Goal: Task Accomplishment & Management: Manage account settings

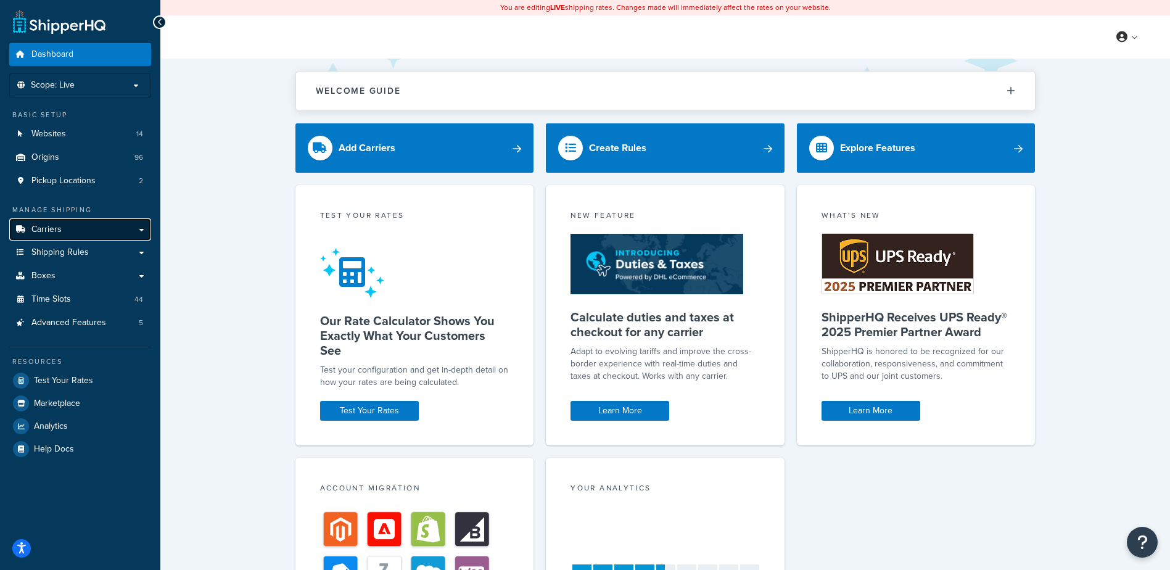
click at [61, 226] on link "Carriers" at bounding box center [80, 229] width 142 height 23
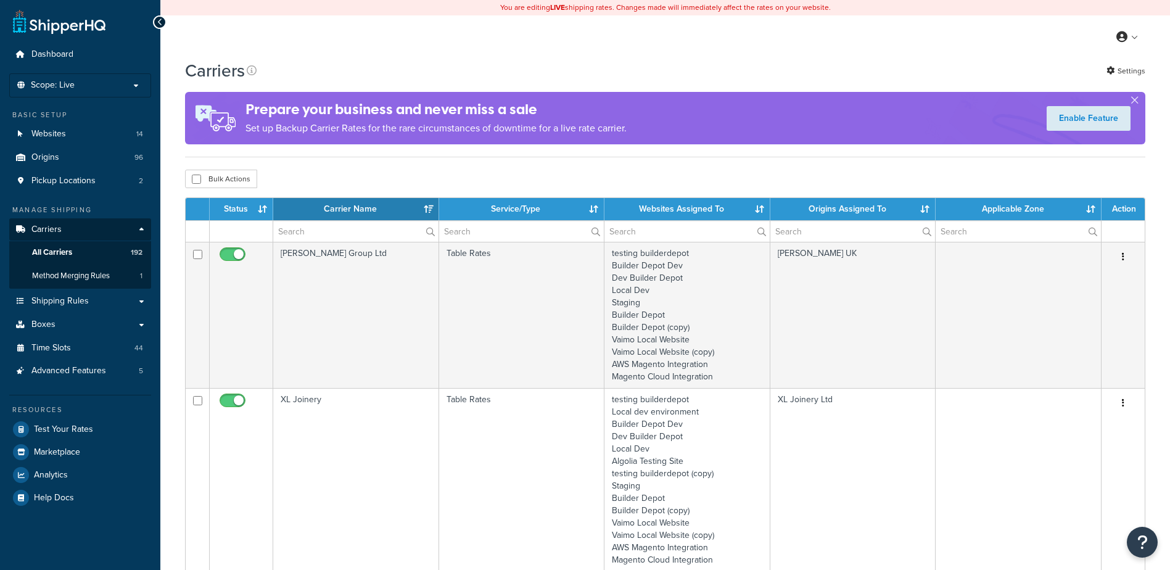
select select "15"
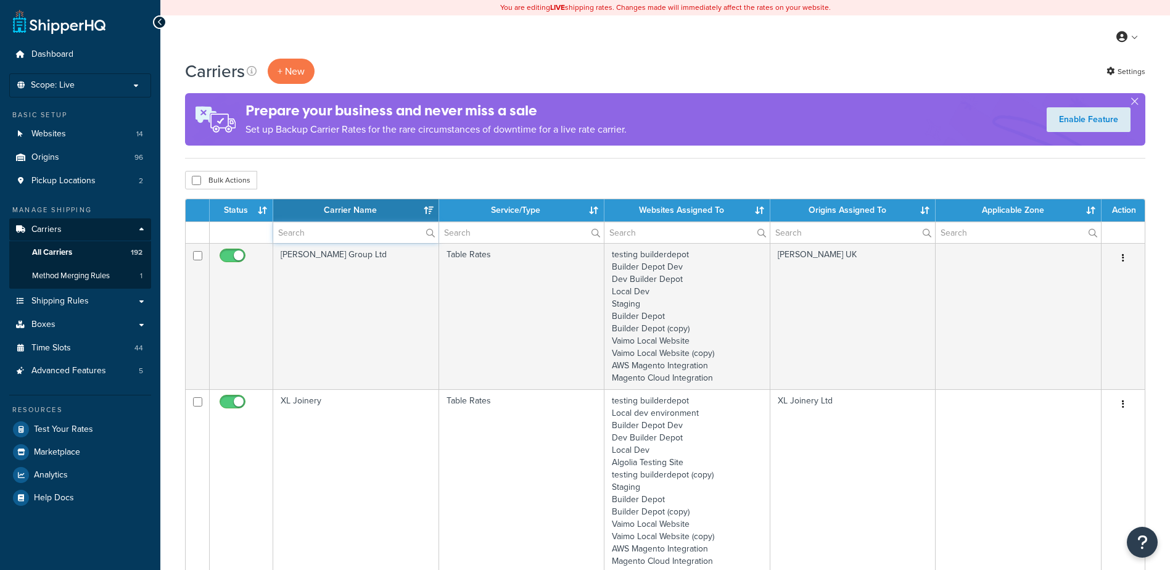
click at [292, 234] on input "text" at bounding box center [355, 232] width 165 height 21
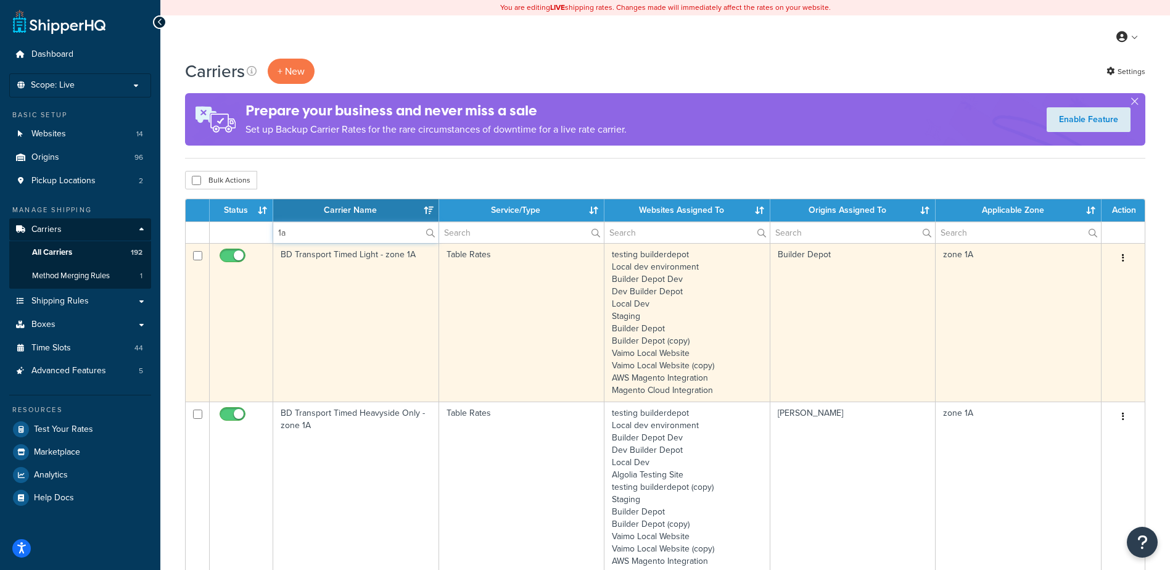
type input "1a"
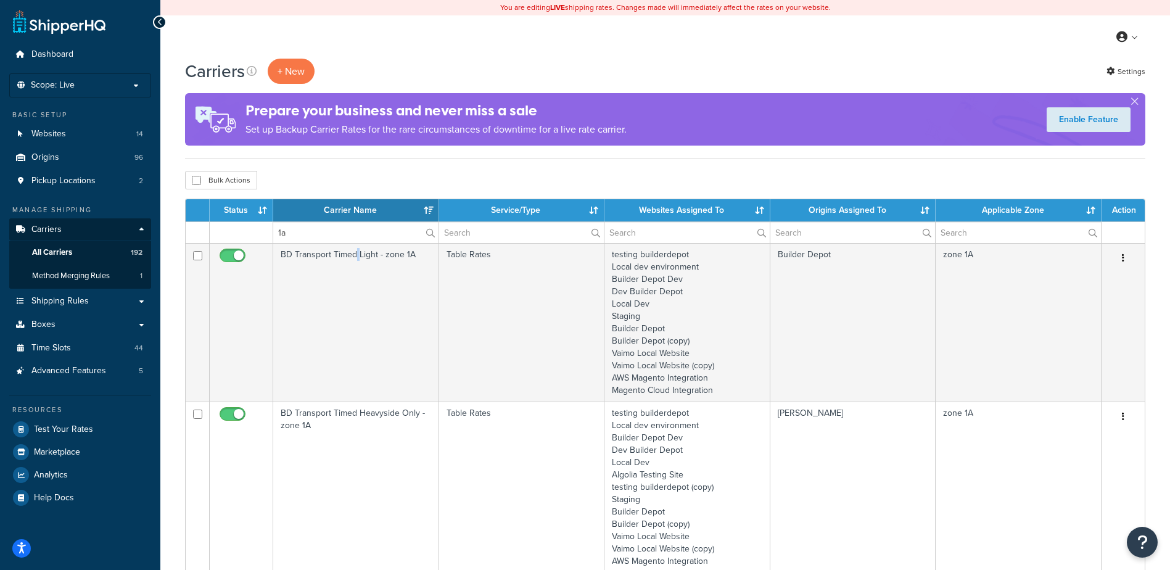
click at [355, 291] on td "BD Transport Timed Light - zone 1A" at bounding box center [356, 322] width 166 height 159
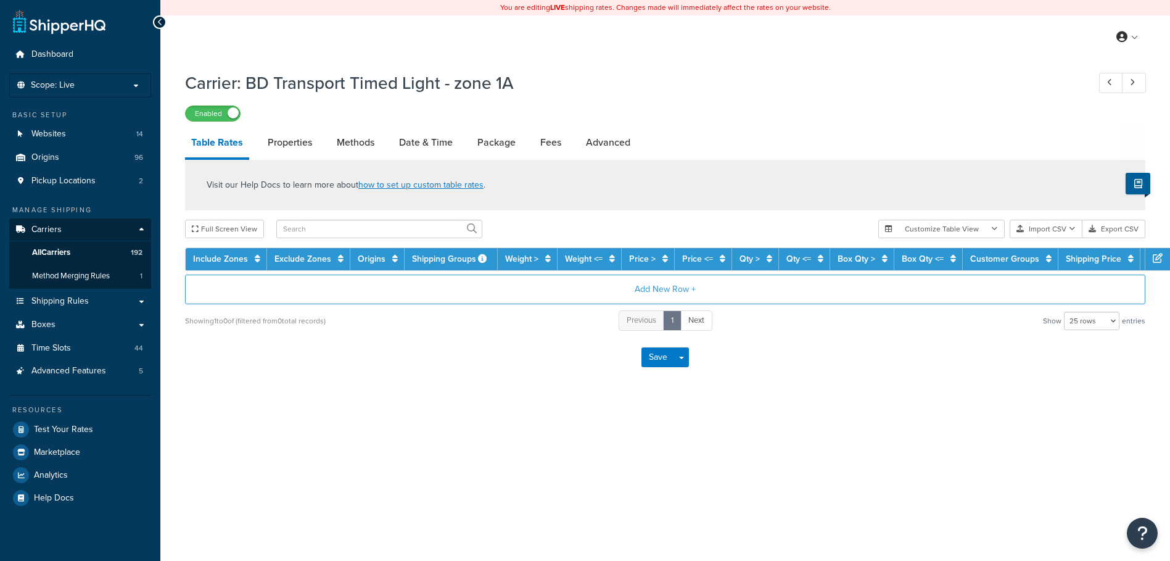
select select "25"
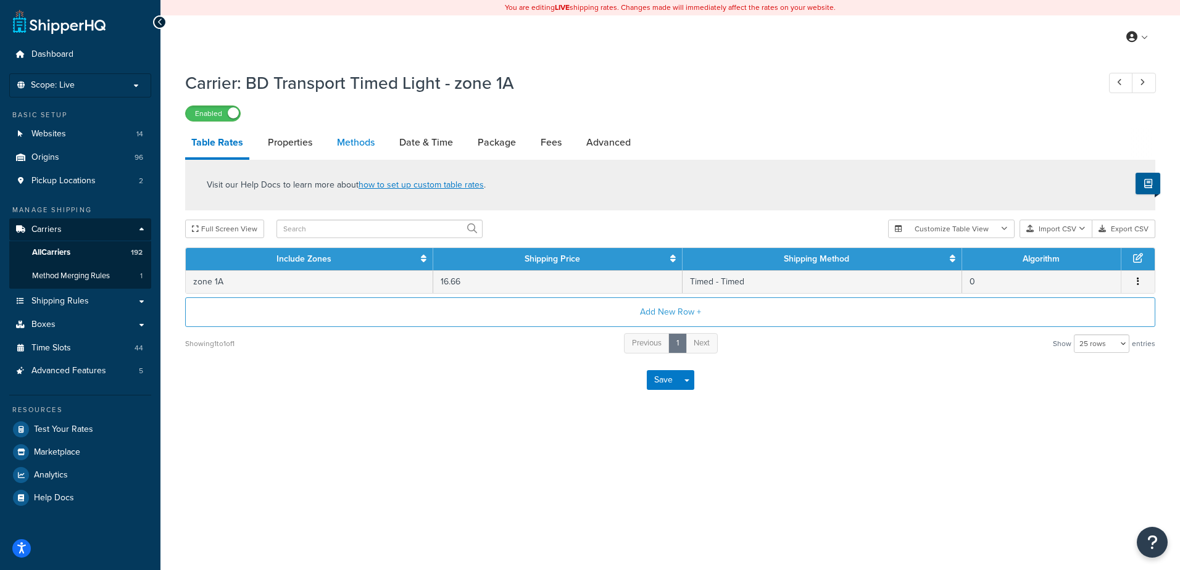
click at [352, 139] on link "Methods" at bounding box center [356, 143] width 50 height 30
select select "25"
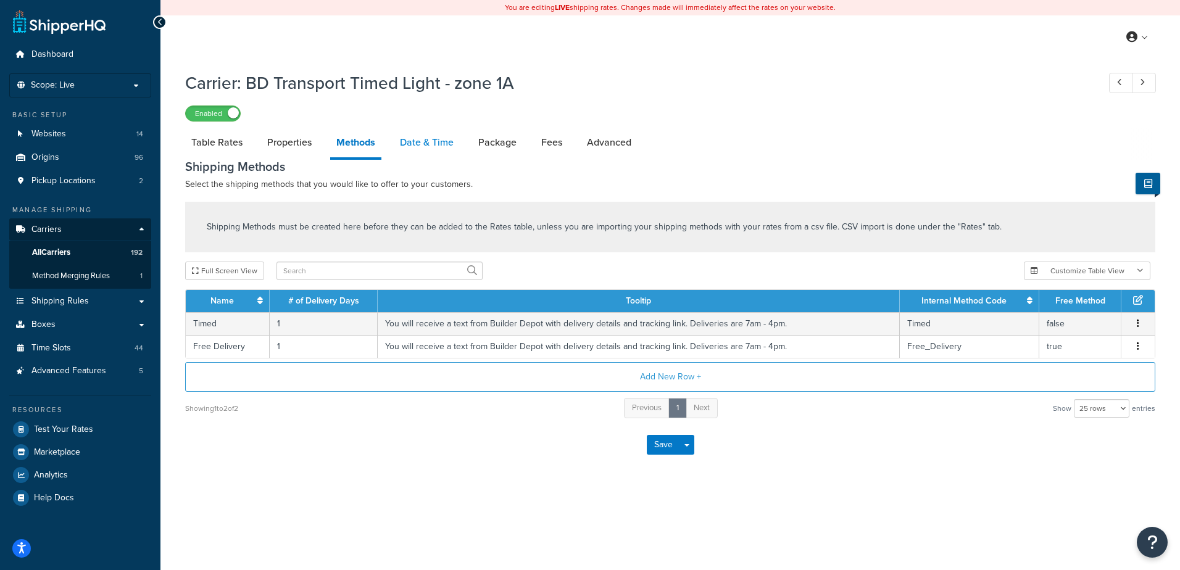
click at [427, 138] on link "Date & Time" at bounding box center [427, 143] width 66 height 30
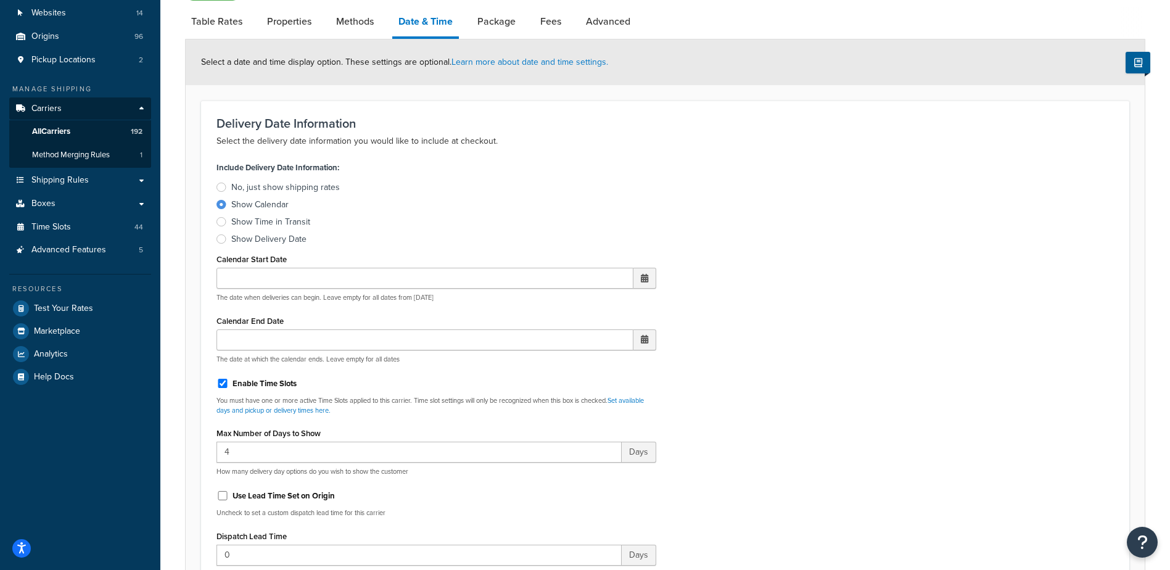
scroll to position [308, 0]
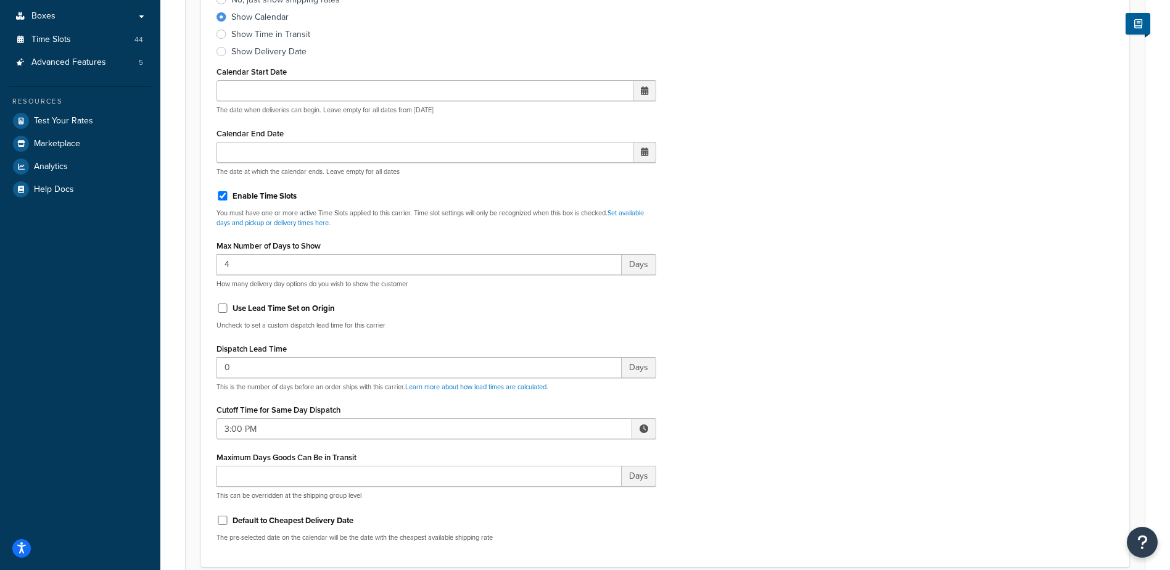
click at [637, 424] on span at bounding box center [644, 428] width 24 height 21
click at [555, 492] on span "▼" at bounding box center [553, 493] width 25 height 25
type input "2:00 PM"
click at [721, 407] on div "Include Delivery Date Information: No, just show shipping rates Show Calendar S…" at bounding box center [665, 261] width 916 height 581
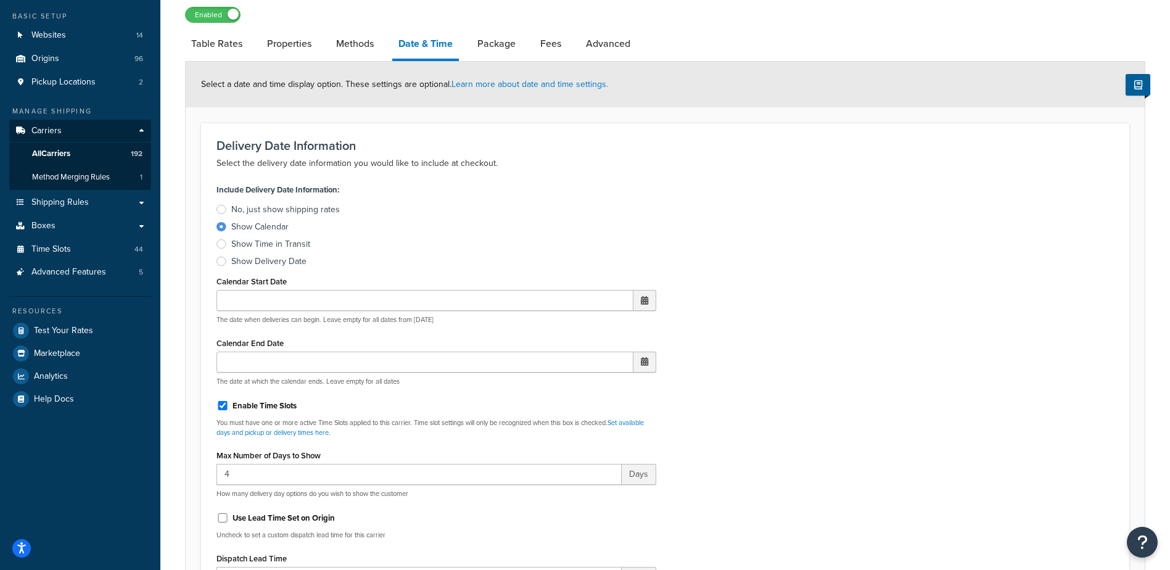
scroll to position [0, 0]
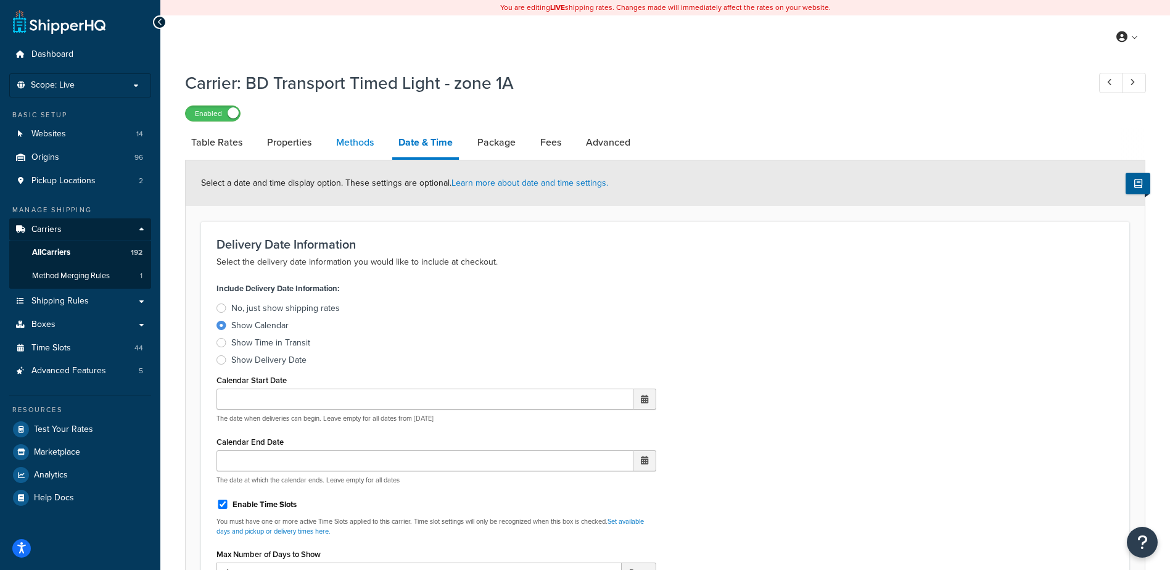
click at [349, 149] on link "Methods" at bounding box center [355, 143] width 50 height 30
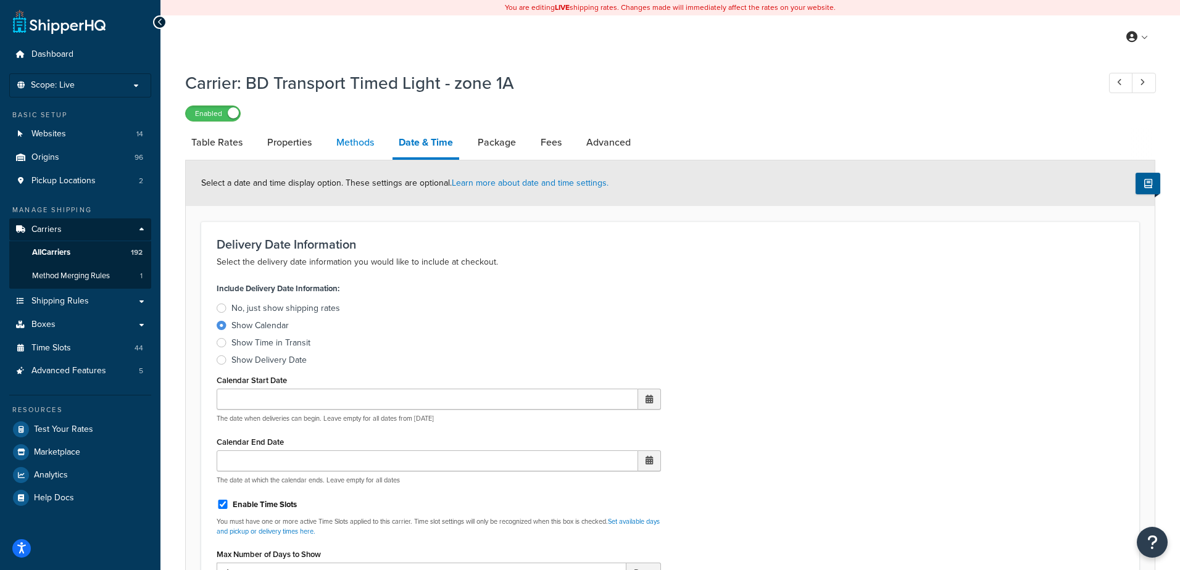
select select "25"
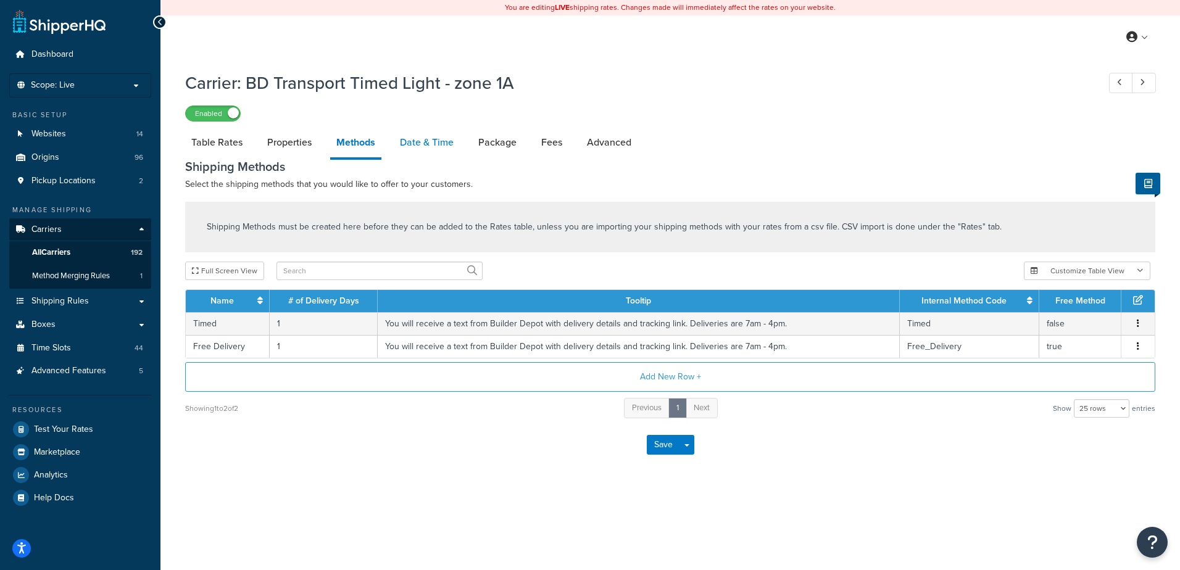
click at [422, 145] on link "Date & Time" at bounding box center [427, 143] width 66 height 30
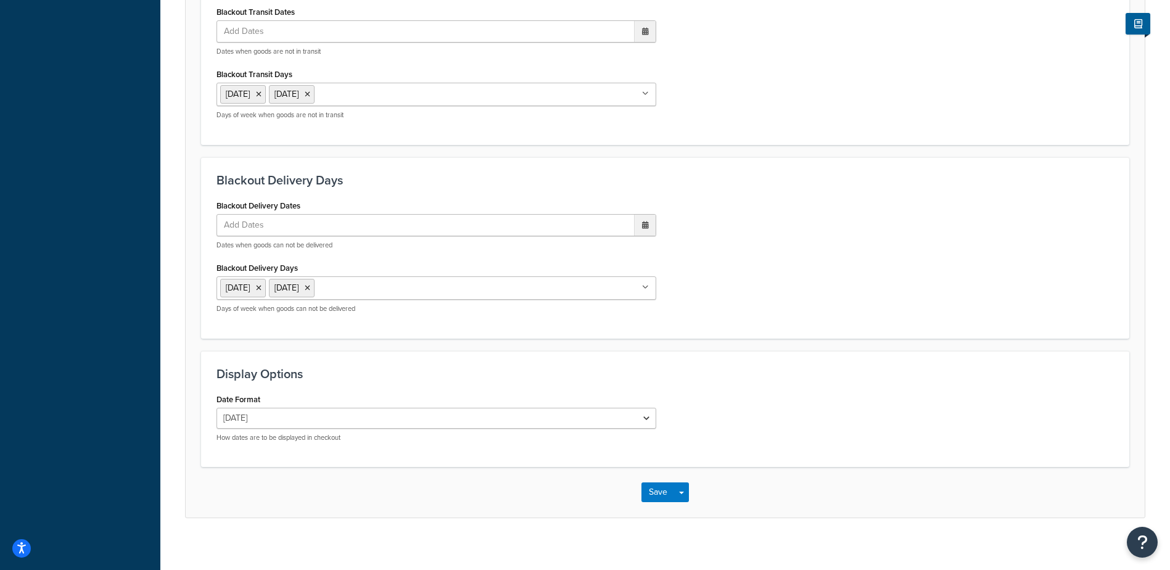
scroll to position [925, 0]
click at [655, 492] on button "Save" at bounding box center [658, 491] width 33 height 20
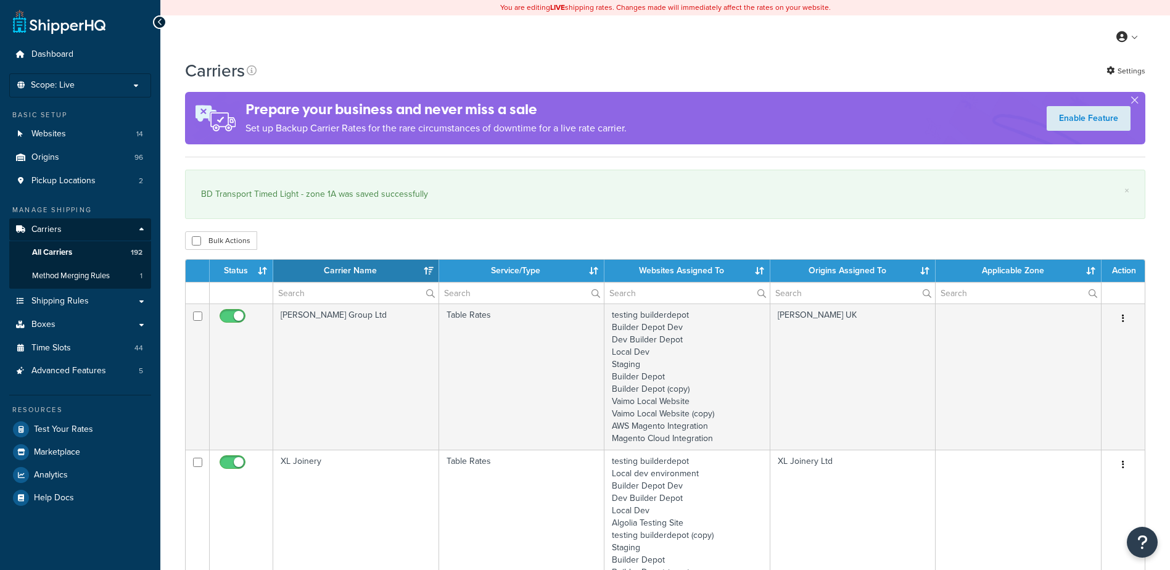
select select "15"
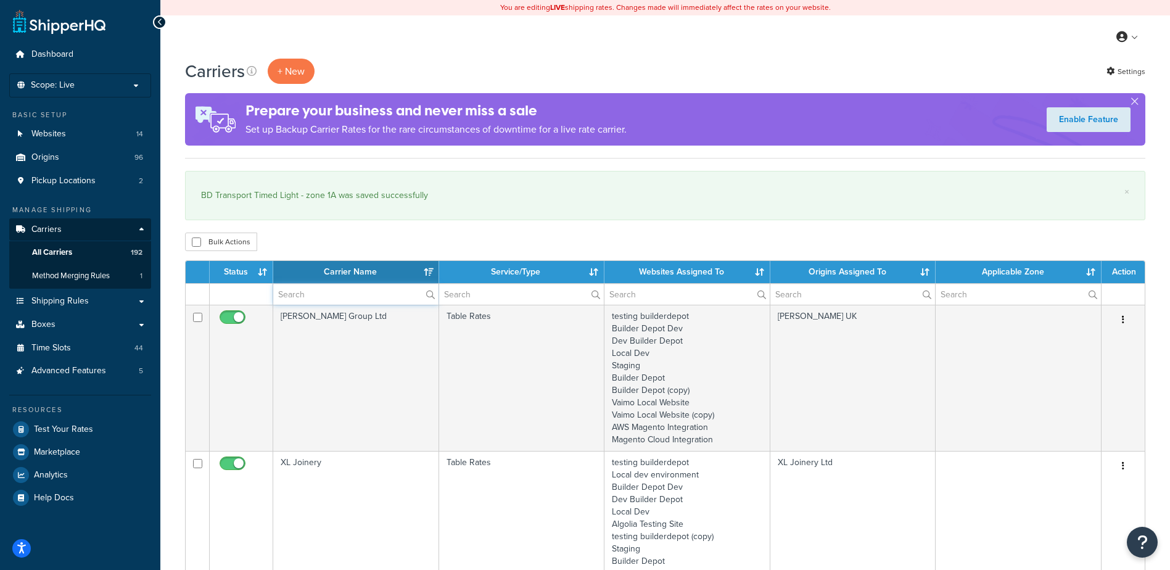
click at [297, 293] on input "text" at bounding box center [355, 294] width 165 height 21
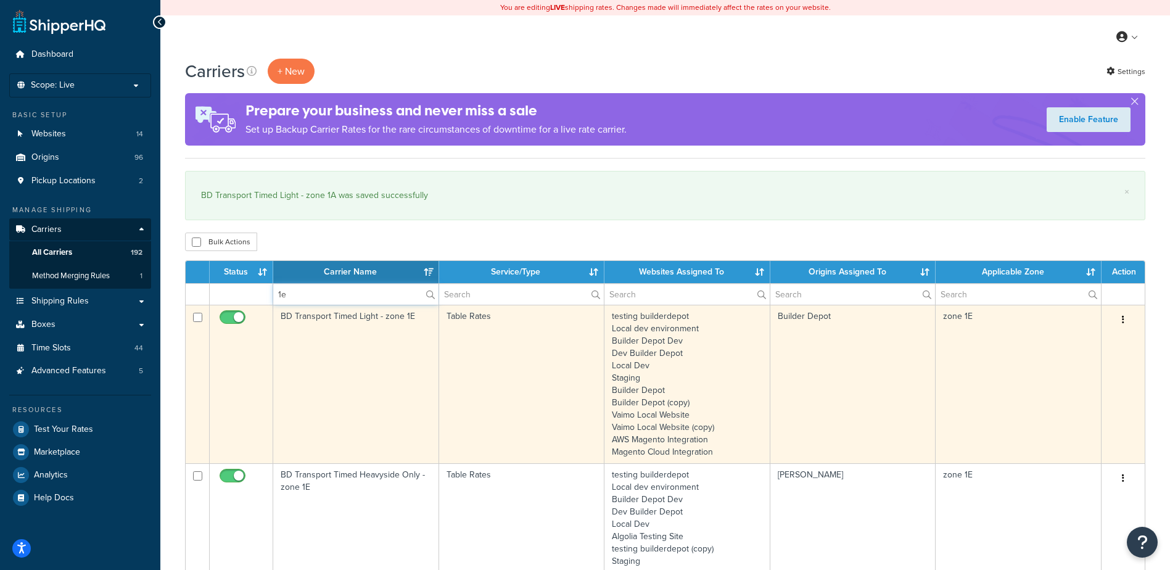
type input "1e"
click at [372, 355] on td "BD Transport Timed Light - zone 1E" at bounding box center [356, 384] width 166 height 159
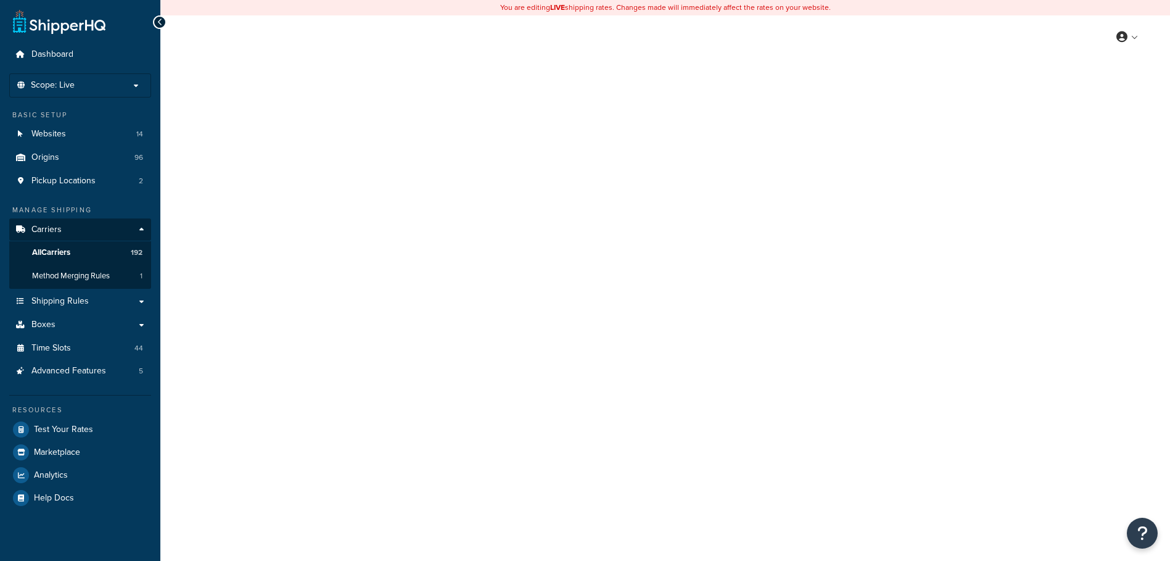
select select "25"
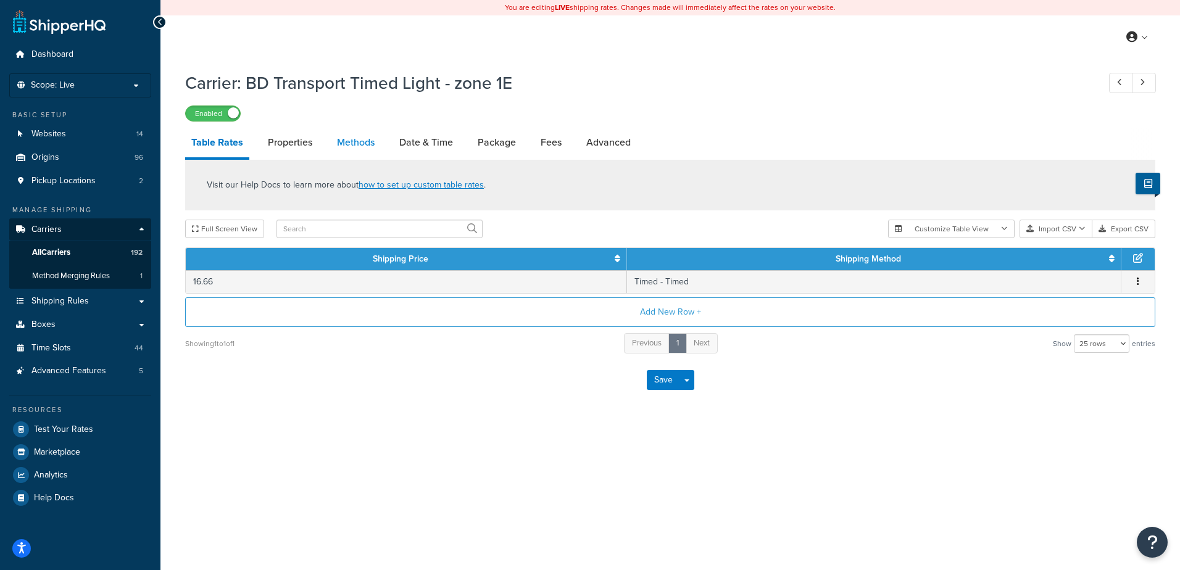
drag, startPoint x: 0, startPoint y: 0, endPoint x: 354, endPoint y: 146, distance: 382.3
click at [354, 146] on link "Methods" at bounding box center [356, 143] width 50 height 30
select select "25"
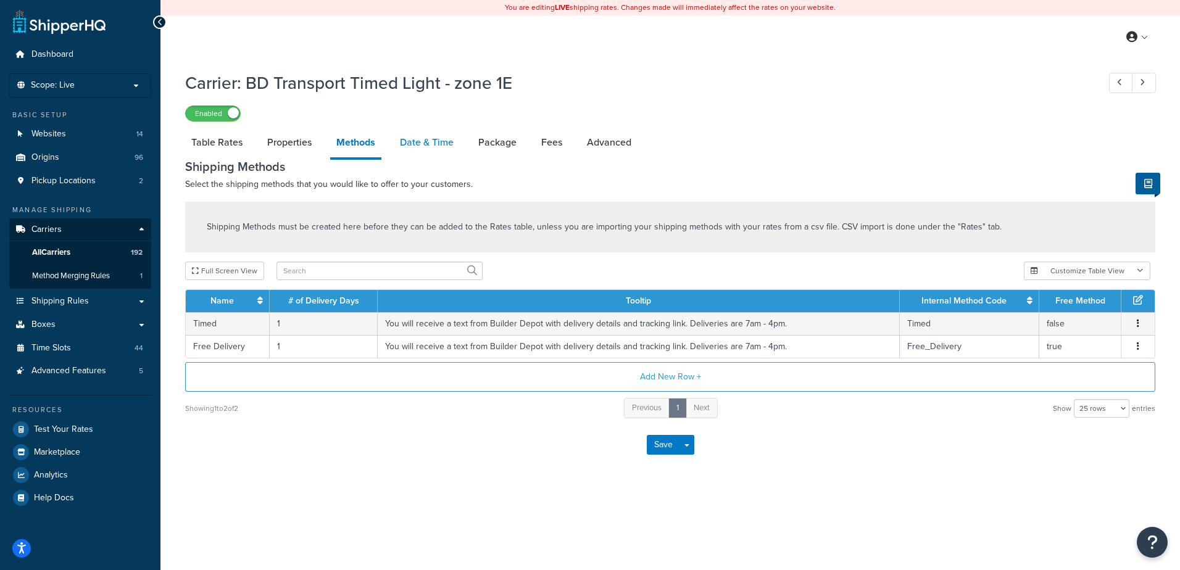
click at [420, 140] on link "Date & Time" at bounding box center [427, 143] width 66 height 30
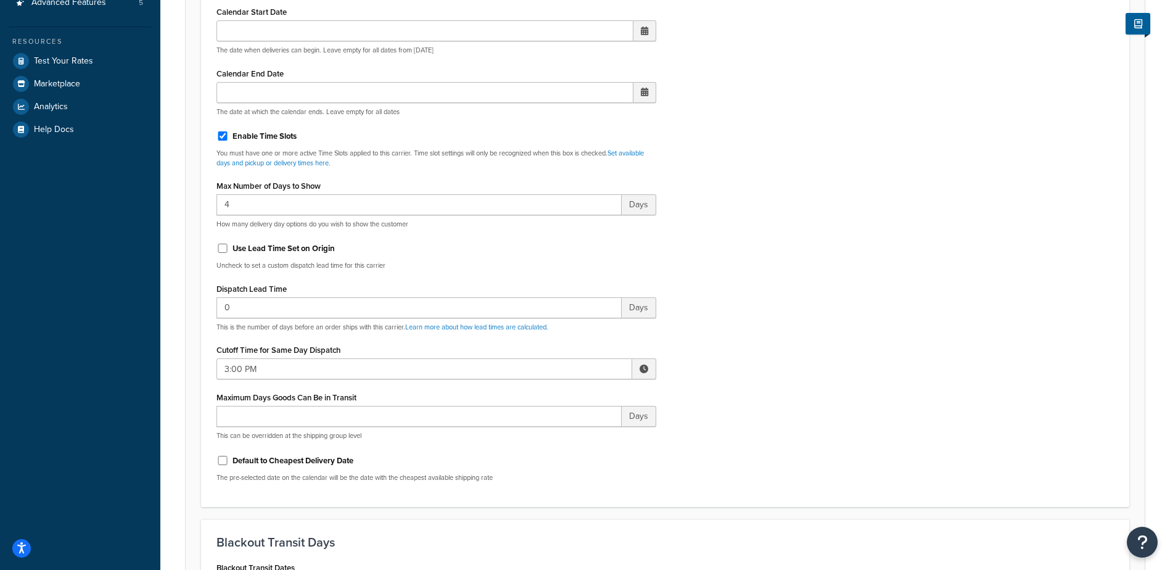
scroll to position [370, 0]
click at [635, 361] on span at bounding box center [644, 367] width 24 height 21
click at [557, 432] on span "▼" at bounding box center [553, 431] width 25 height 25
type input "2:00 PM"
click at [712, 351] on div "Include Delivery Date Information: No, just show shipping rates Show Calendar S…" at bounding box center [665, 199] width 916 height 581
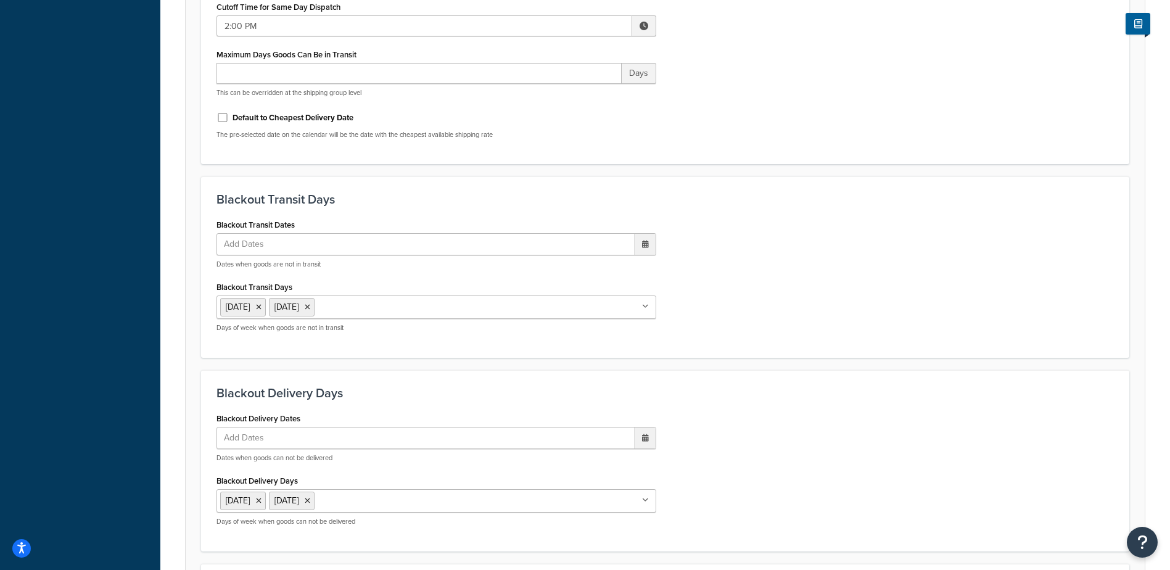
scroll to position [934, 0]
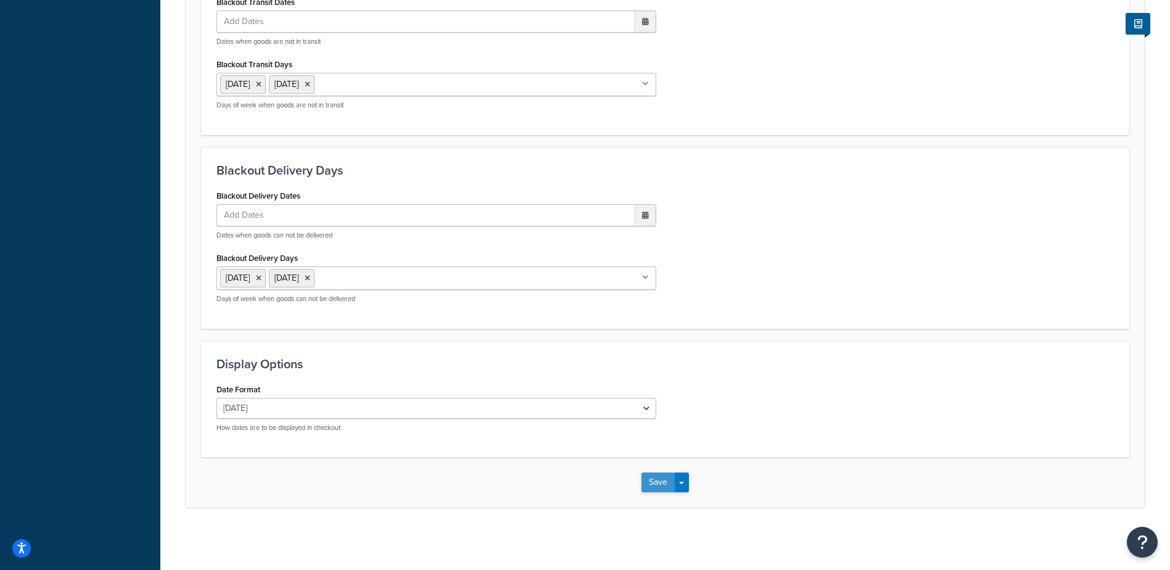
click at [645, 474] on button "Save" at bounding box center [658, 483] width 33 height 20
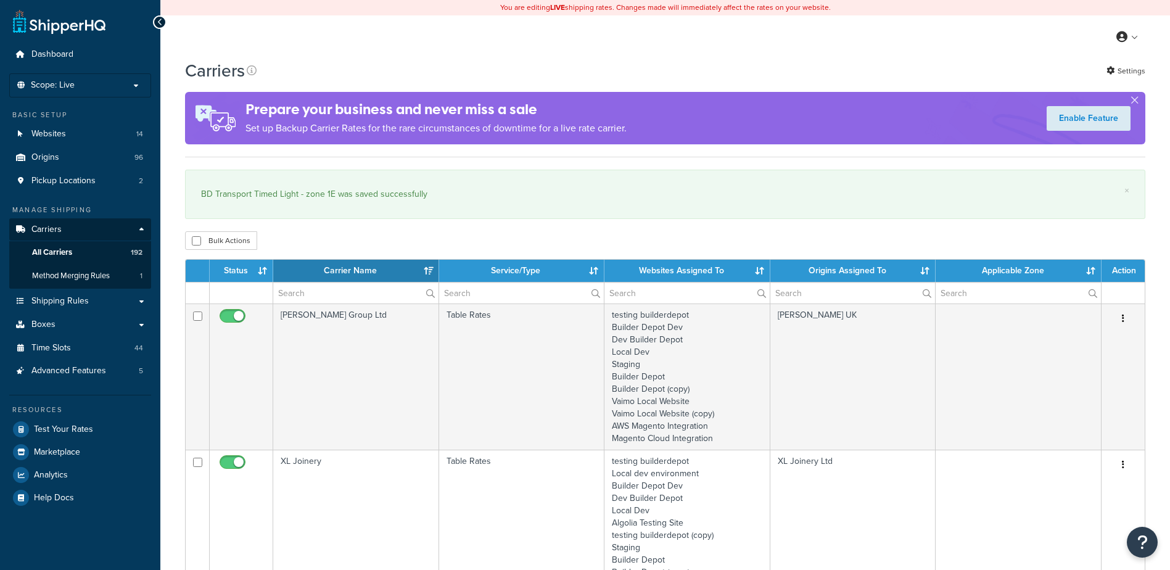
select select "15"
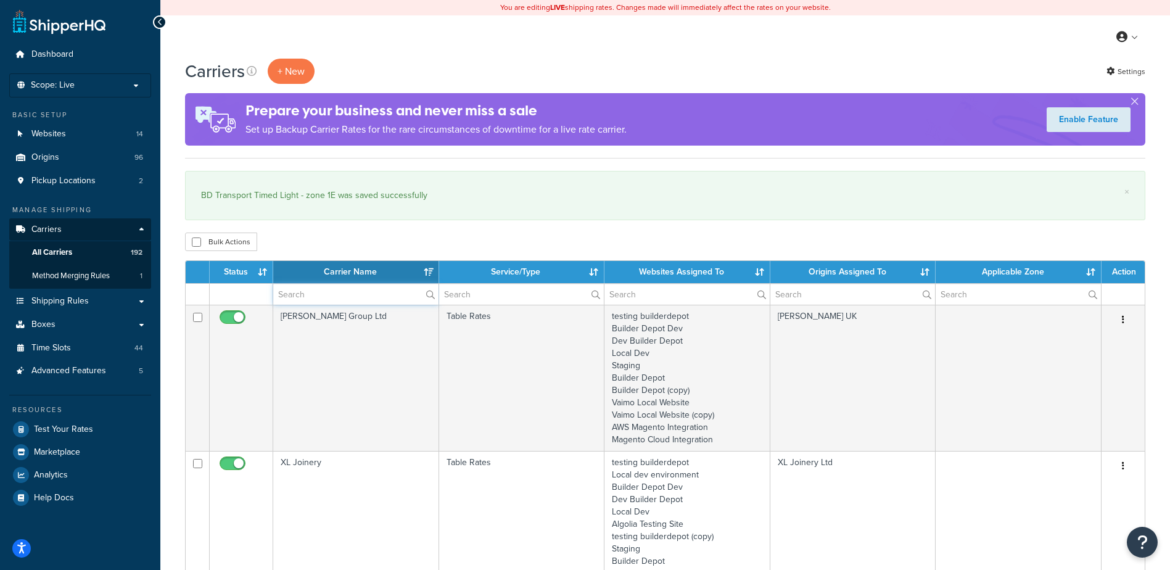
click at [288, 294] on input "text" at bounding box center [355, 294] width 165 height 21
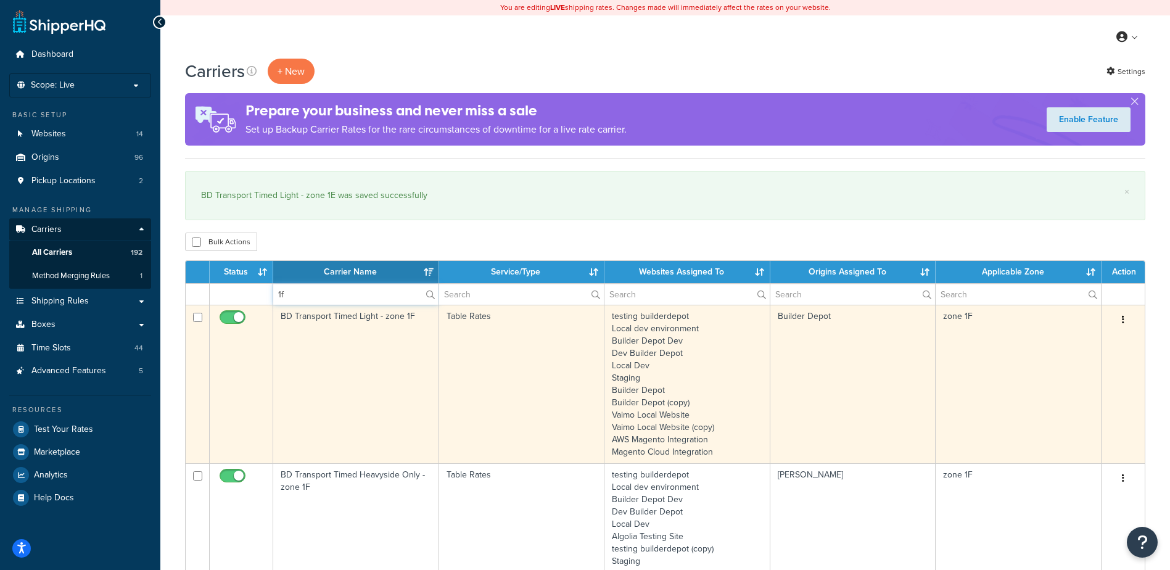
type input "1f"
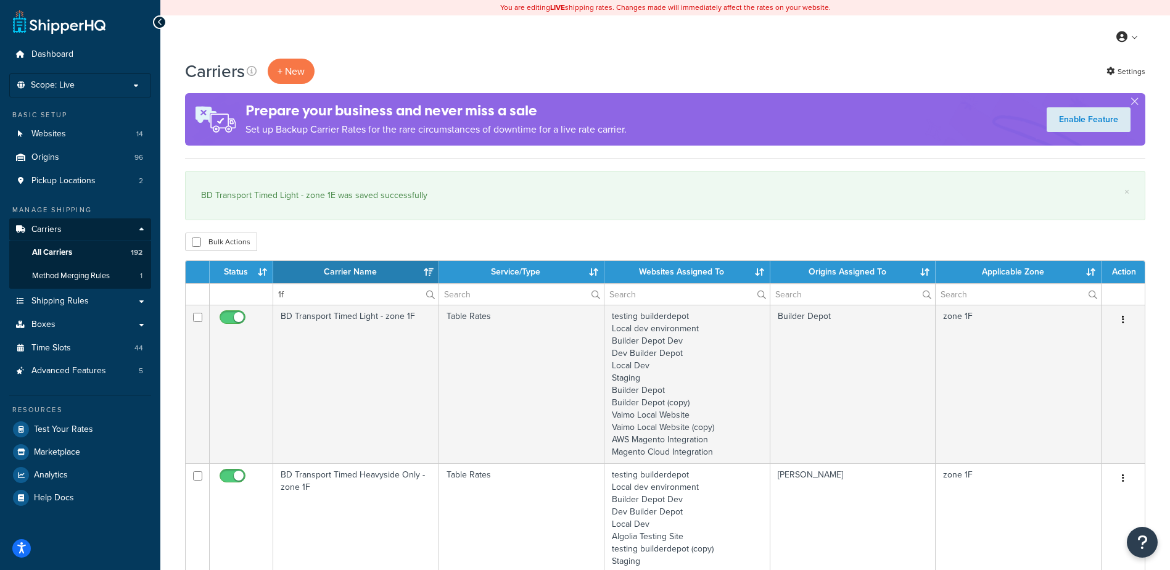
click at [341, 339] on td "BD Transport Timed Light - zone 1F" at bounding box center [356, 384] width 166 height 159
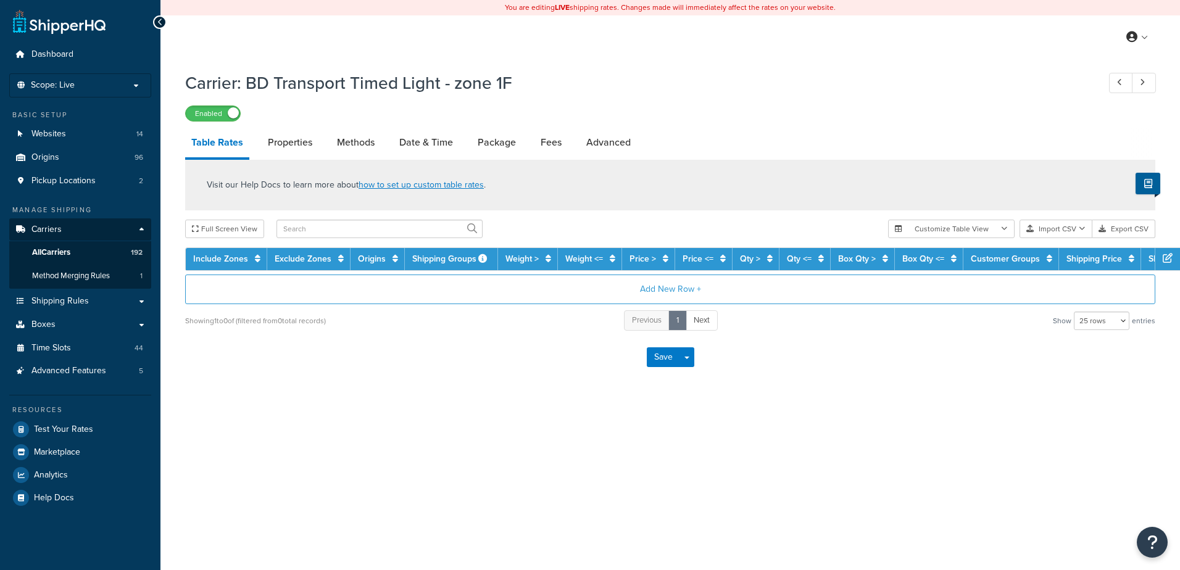
select select "25"
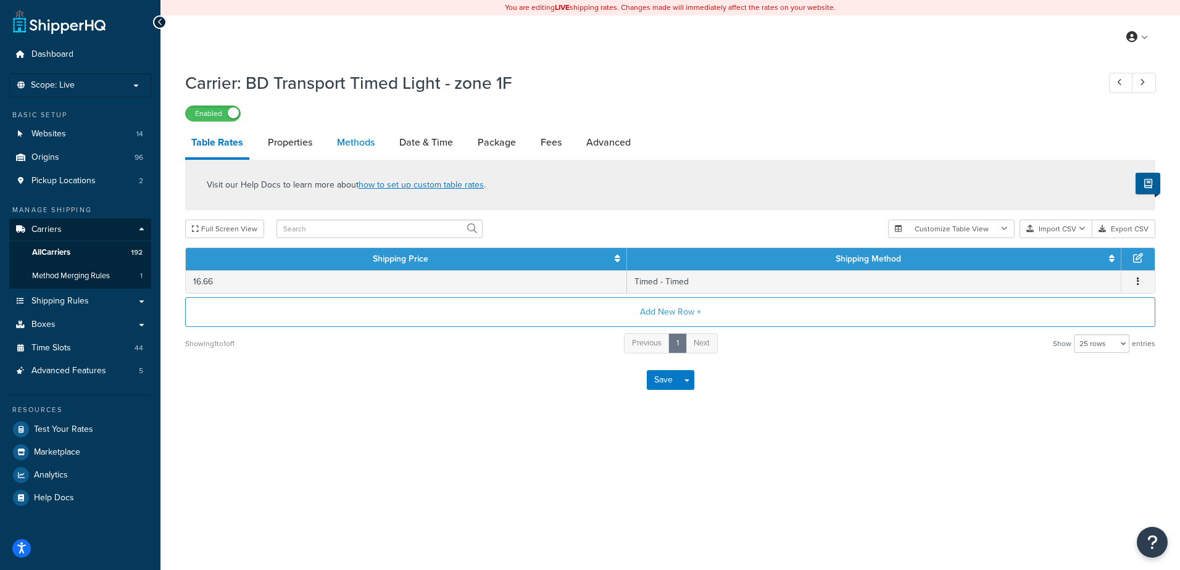
drag, startPoint x: 0, startPoint y: 0, endPoint x: 359, endPoint y: 145, distance: 387.2
click at [359, 145] on link "Methods" at bounding box center [356, 143] width 50 height 30
select select "25"
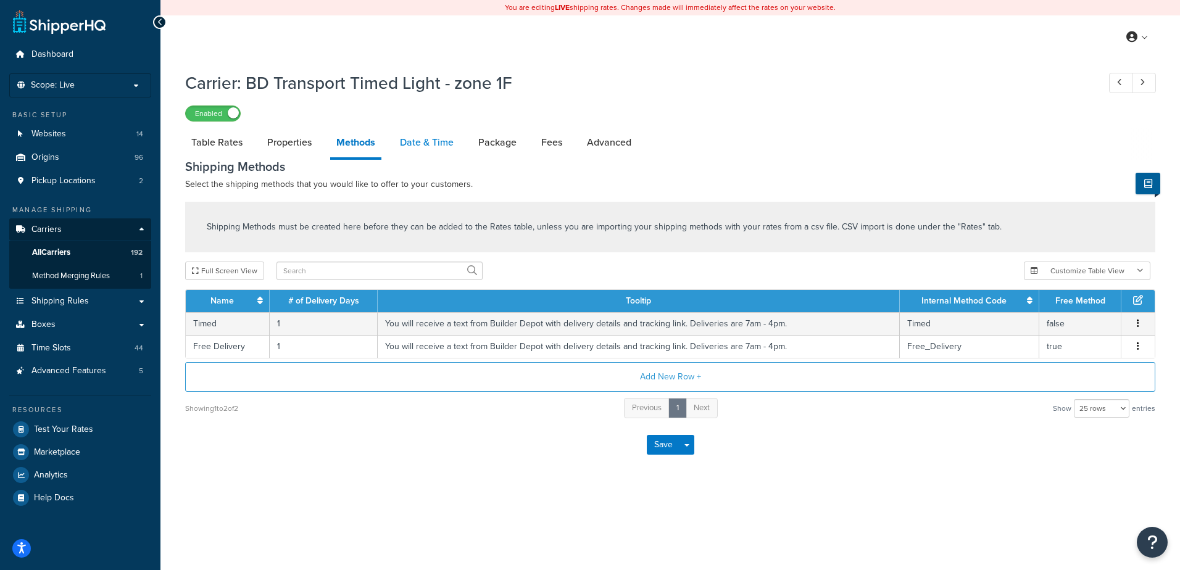
click at [429, 144] on link "Date & Time" at bounding box center [427, 143] width 66 height 30
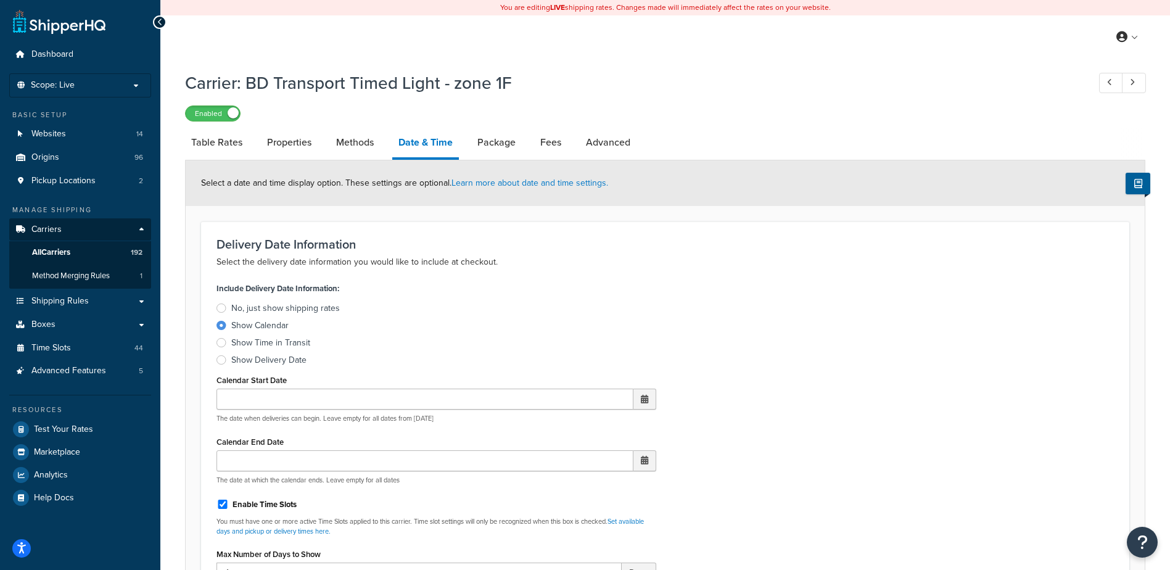
scroll to position [432, 0]
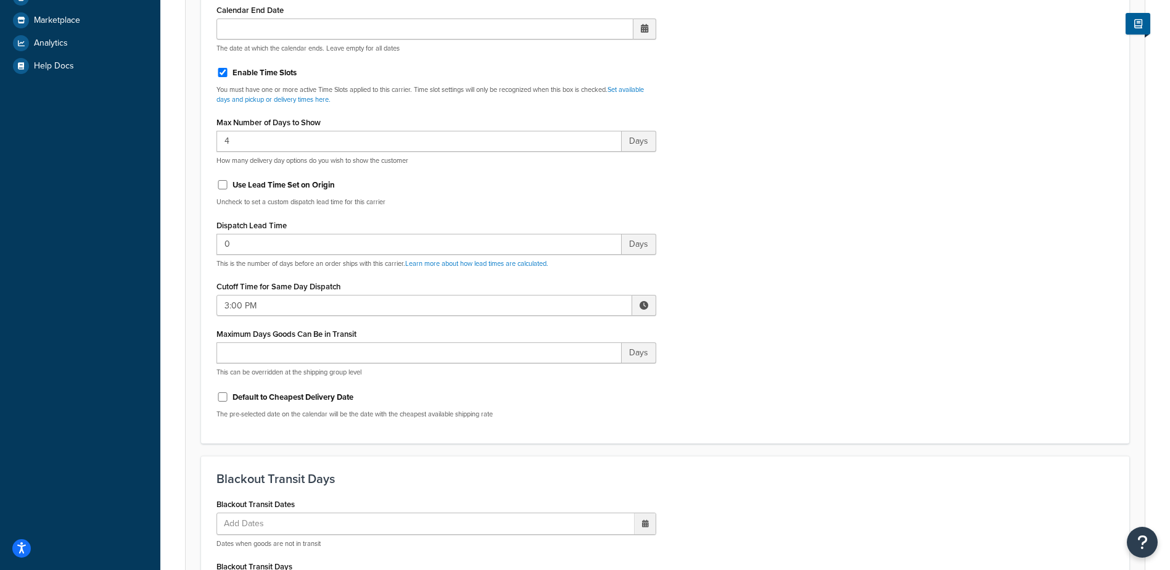
click at [643, 305] on span at bounding box center [644, 305] width 9 height 9
click at [554, 370] on span "▼" at bounding box center [553, 369] width 25 height 25
type input "2:00 PM"
click at [703, 322] on div "Include Delivery Date Information: No, just show shipping rates Show Calendar S…" at bounding box center [665, 138] width 916 height 581
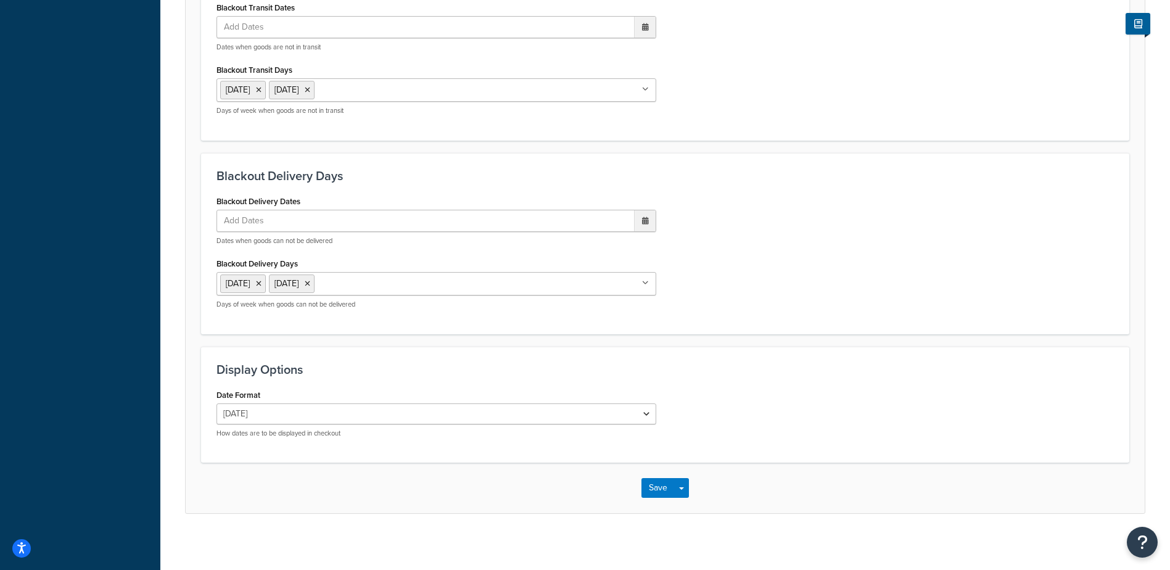
scroll to position [934, 0]
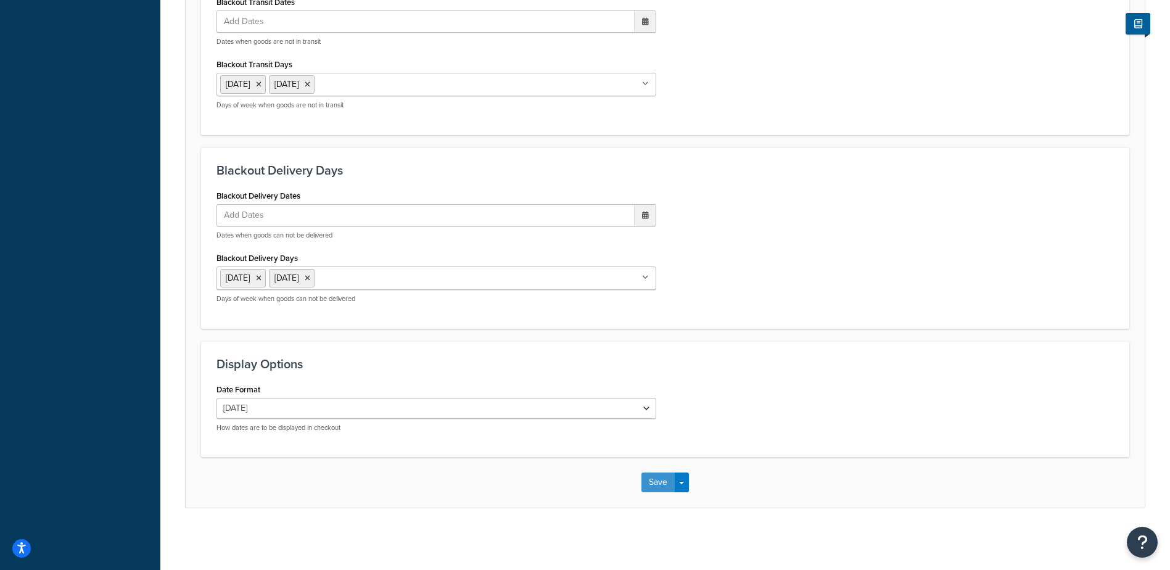
click at [654, 486] on button "Save" at bounding box center [658, 483] width 33 height 20
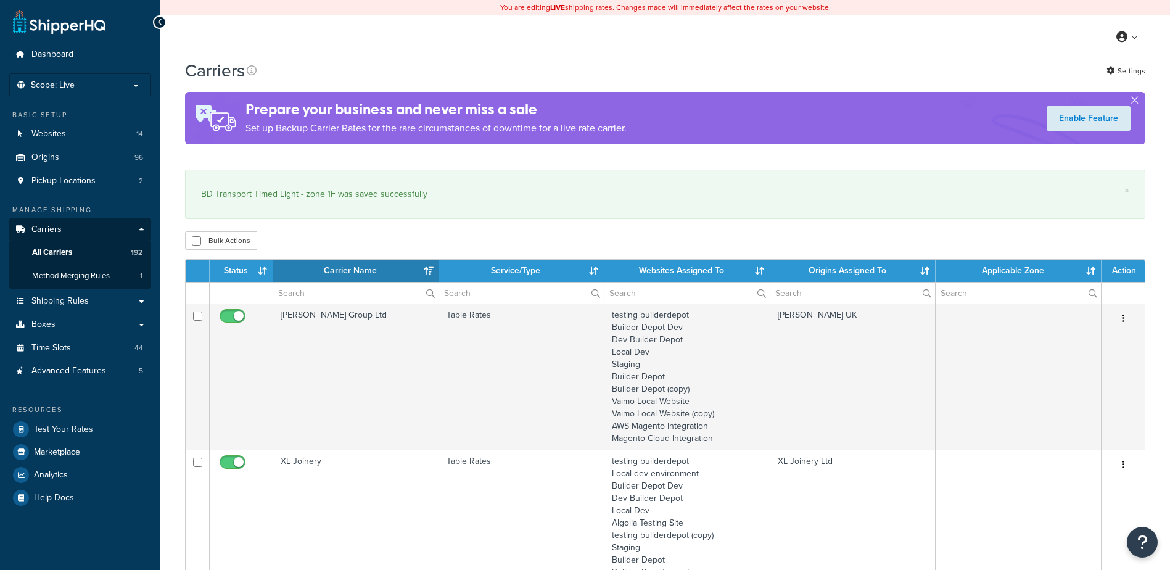
select select "15"
